Goal: Task Accomplishment & Management: Complete application form

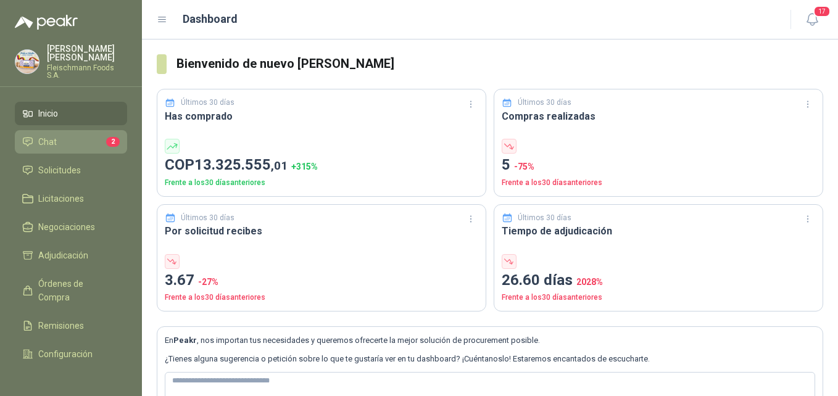
click at [75, 138] on li "Chat 2" at bounding box center [71, 142] width 98 height 14
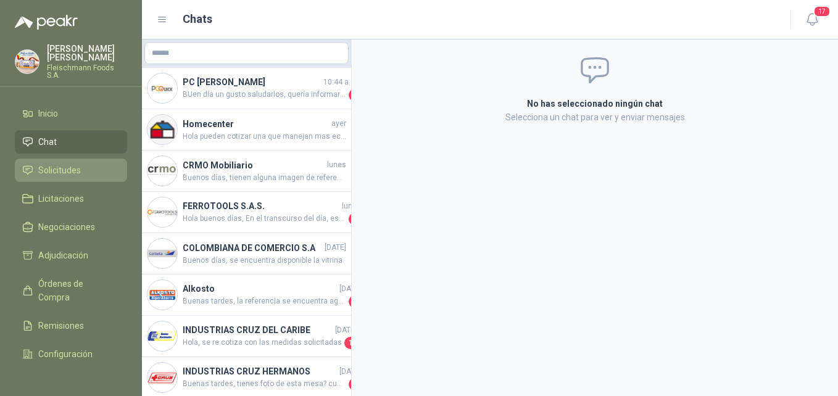
click at [89, 159] on link "Solicitudes" at bounding box center [71, 170] width 112 height 23
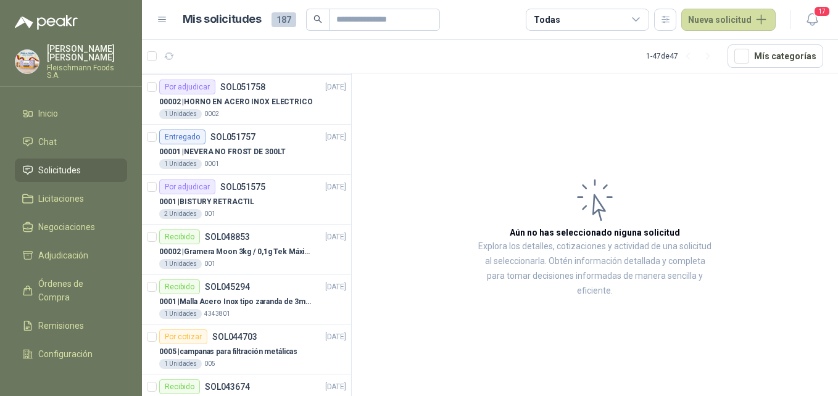
scroll to position [617, 0]
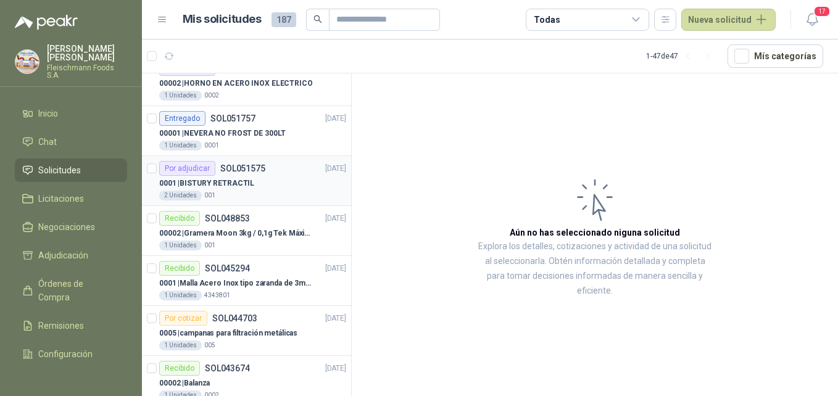
click at [240, 182] on p "0001 | BISTURY RETRACTIL" at bounding box center [206, 184] width 95 height 12
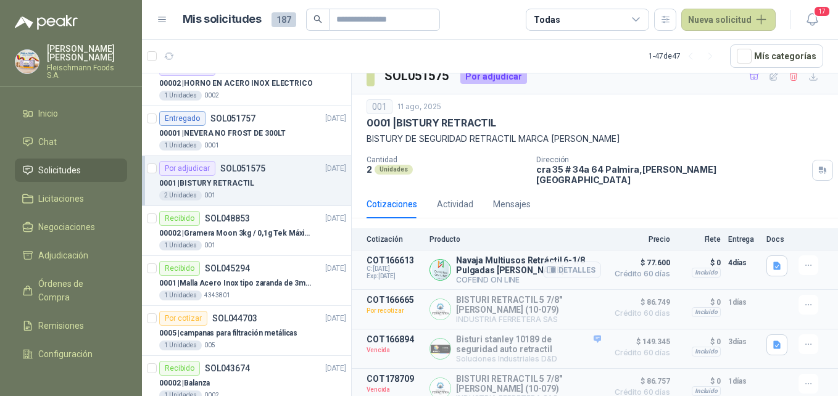
scroll to position [19, 0]
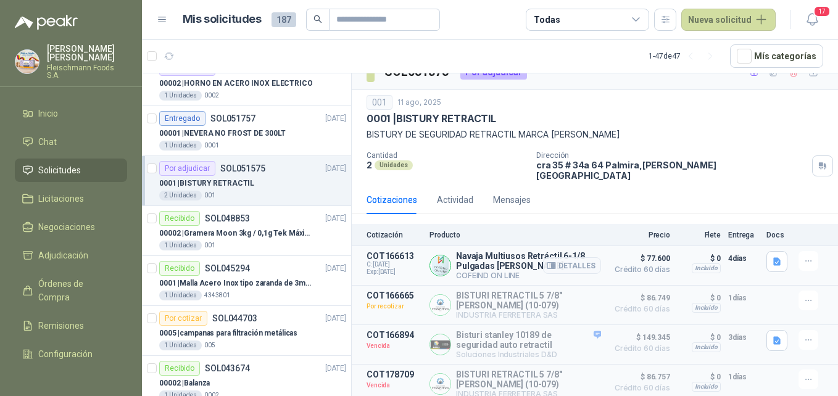
click at [401, 269] on span "Exp: [DATE]" at bounding box center [395, 272] width 56 height 7
click at [804, 256] on icon "button" at bounding box center [809, 261] width 10 height 10
click at [823, 207] on icon "button" at bounding box center [823, 203] width 9 height 9
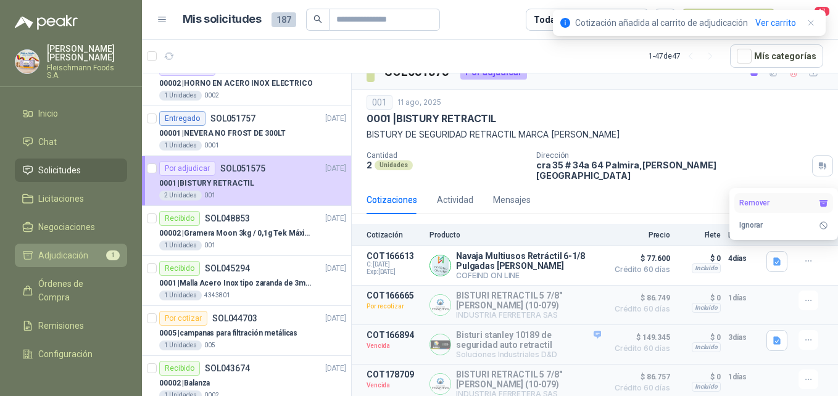
click at [77, 249] on span "Adjudicación" at bounding box center [63, 256] width 50 height 14
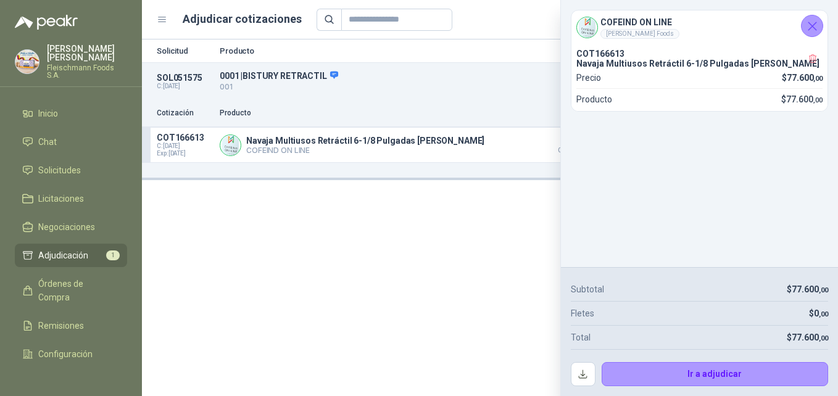
click at [807, 30] on icon "Cerrar" at bounding box center [812, 26] width 15 height 15
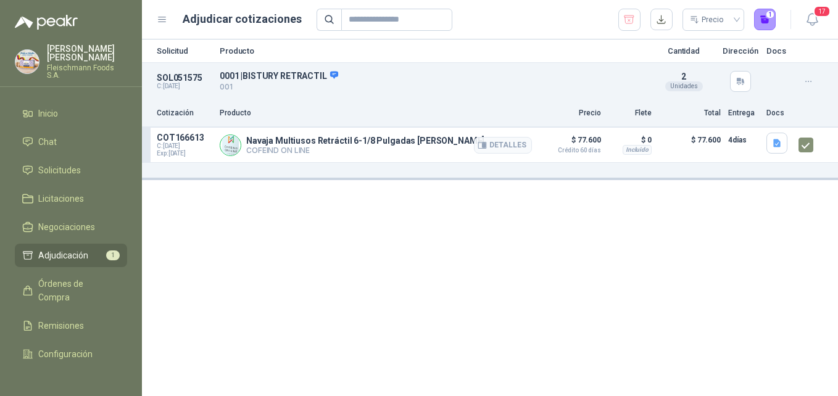
click at [289, 146] on p "COFEIND ON LINE" at bounding box center [365, 150] width 238 height 9
click at [494, 150] on button "Detalles" at bounding box center [503, 145] width 58 height 17
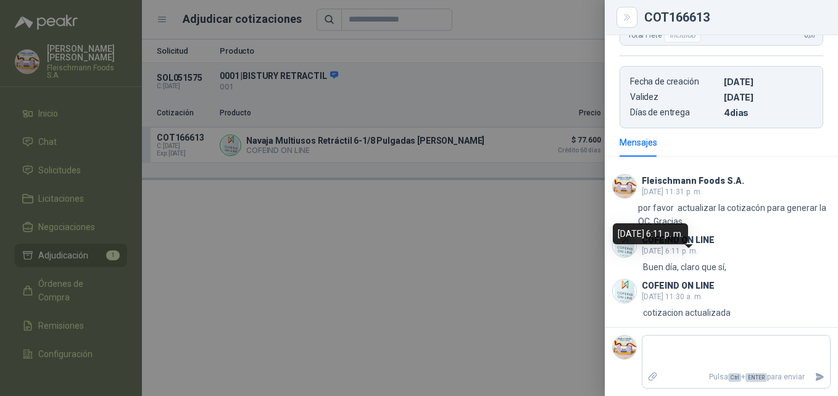
scroll to position [313, 0]
click at [630, 15] on icon "Close" at bounding box center [627, 17] width 10 height 10
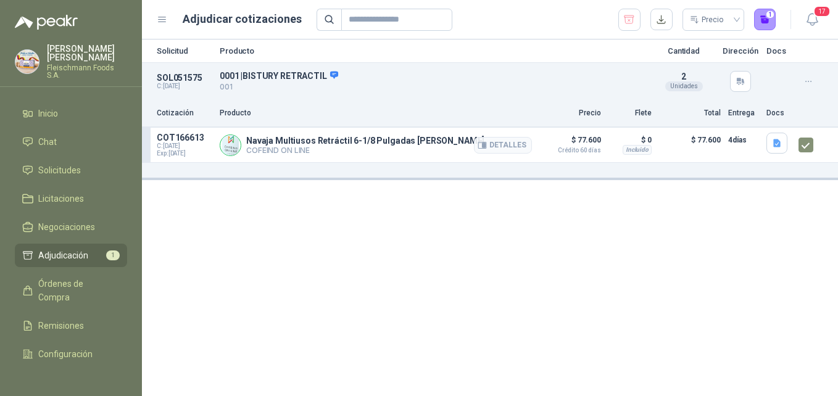
click at [196, 151] on span "Exp: [DATE]" at bounding box center [185, 153] width 56 height 7
click at [770, 19] on button "1" at bounding box center [765, 20] width 22 height 22
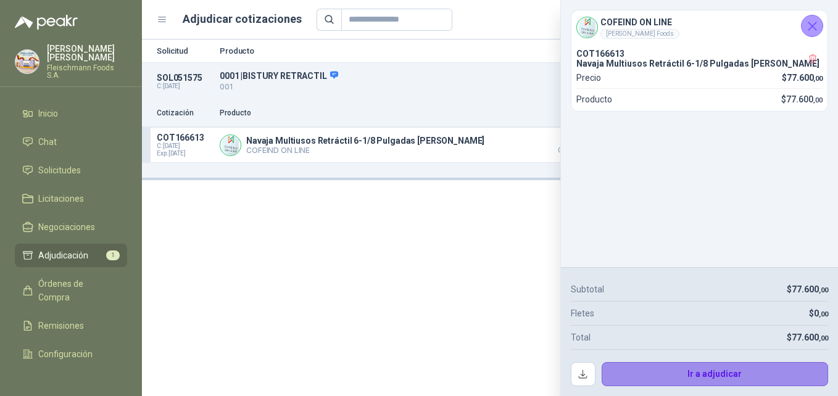
click at [703, 375] on button "Ir a adjudicar" at bounding box center [715, 374] width 227 height 25
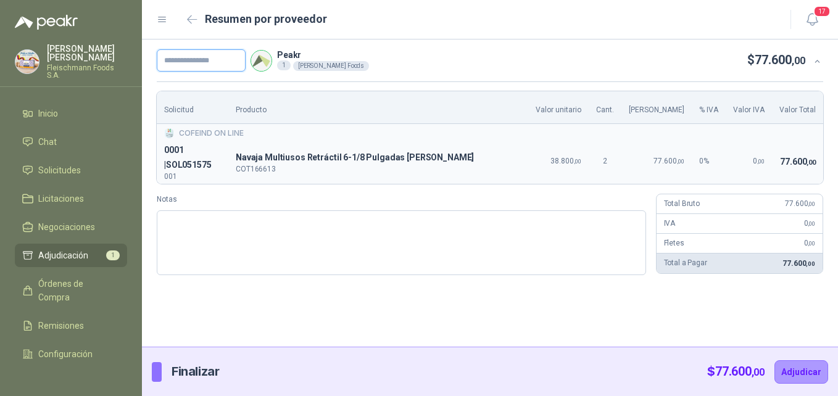
click at [206, 57] on input "text" at bounding box center [201, 60] width 89 height 22
paste input "*******"
type input "*******"
click at [810, 375] on button "Adjudicar" at bounding box center [802, 371] width 54 height 23
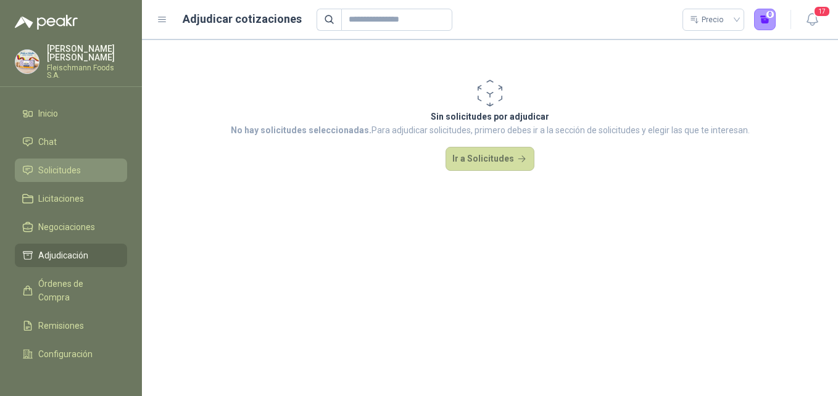
click at [68, 167] on span "Solicitudes" at bounding box center [59, 171] width 43 height 14
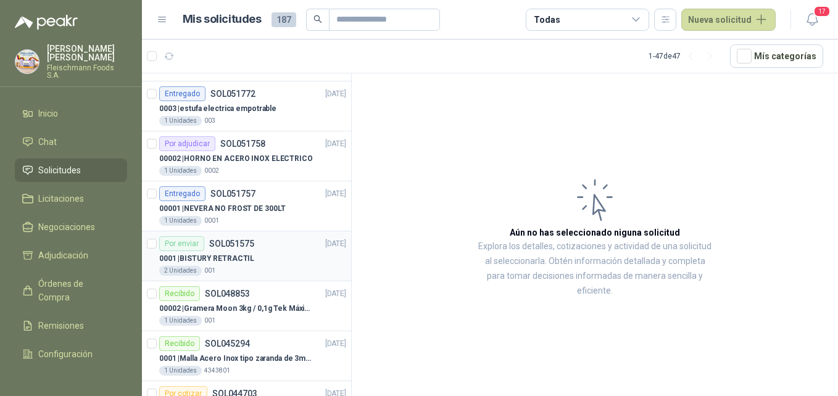
scroll to position [556, 0]
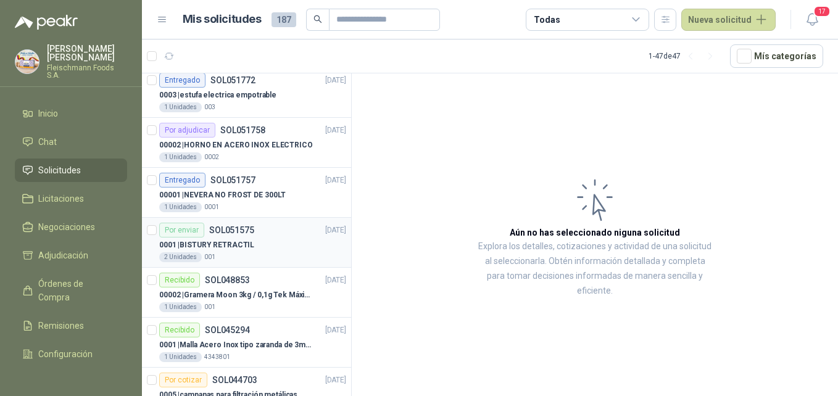
click at [252, 233] on p "SOL051575" at bounding box center [231, 230] width 45 height 9
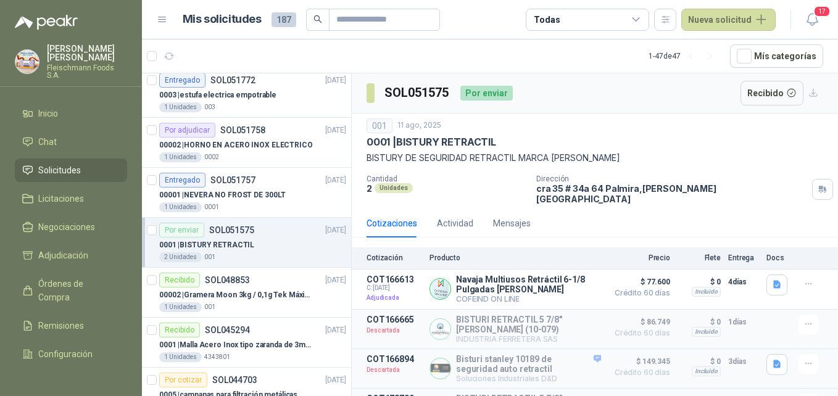
scroll to position [23, 0]
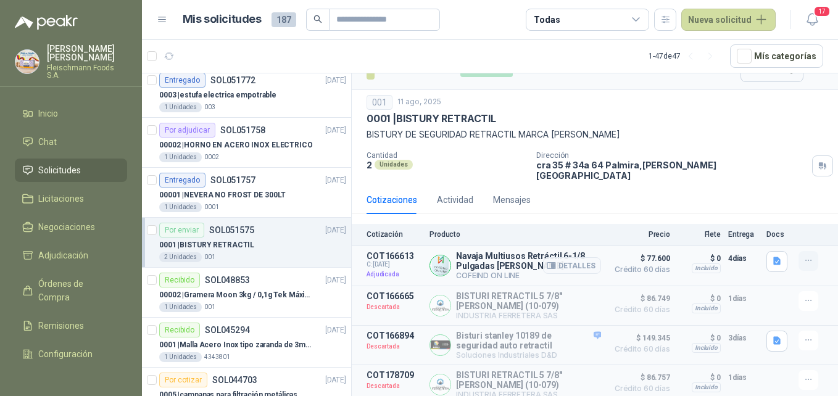
click at [799, 251] on button "button" at bounding box center [809, 261] width 20 height 20
click at [799, 258] on button "button" at bounding box center [809, 261] width 20 height 20
click at [547, 261] on icon "button" at bounding box center [551, 265] width 9 height 9
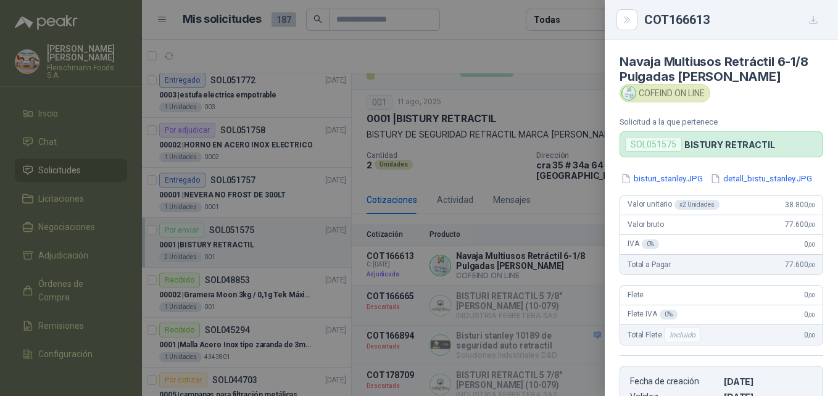
scroll to position [0, 0]
click at [670, 183] on button "bisturi_stanley.JPG" at bounding box center [662, 179] width 85 height 13
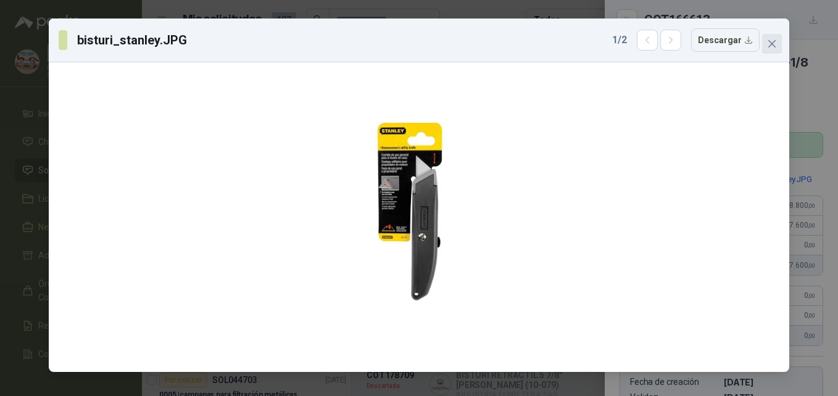
click at [775, 46] on icon "close" at bounding box center [772, 43] width 7 height 7
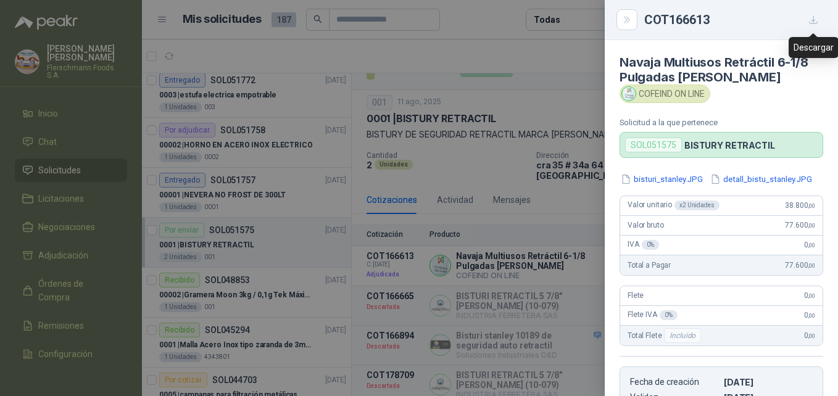
click at [814, 18] on icon "button" at bounding box center [814, 20] width 10 height 10
click at [629, 21] on icon "Close" at bounding box center [627, 20] width 6 height 6
